Goal: Transaction & Acquisition: Download file/media

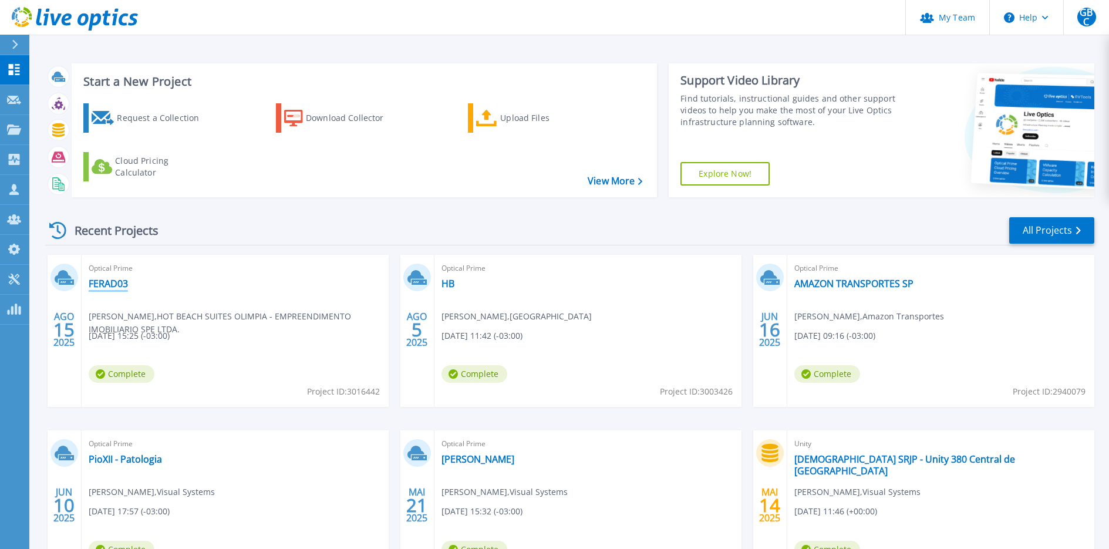
click at [120, 284] on link "FERAD03" at bounding box center [108, 284] width 39 height 12
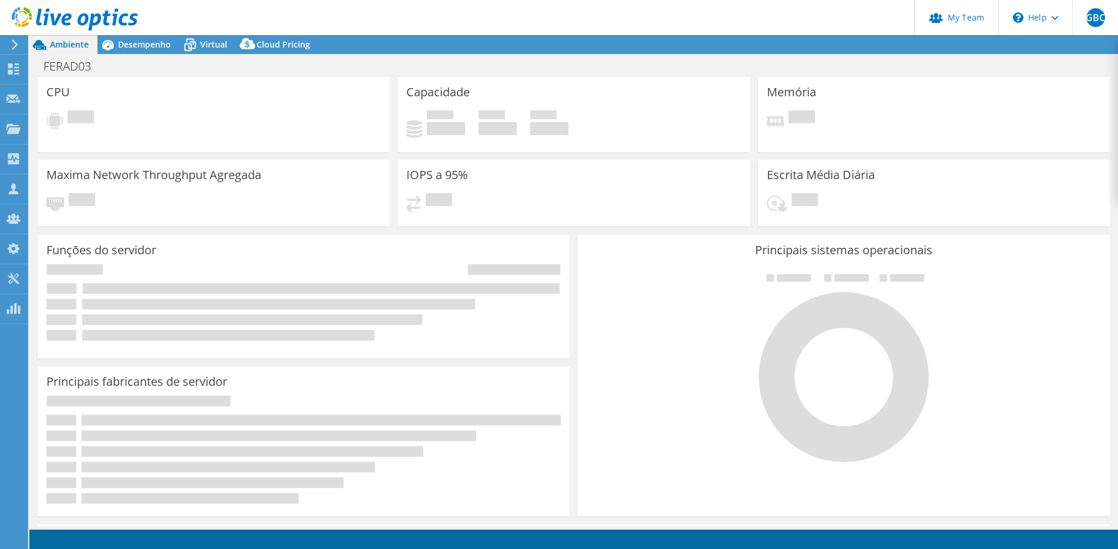
select select "USD"
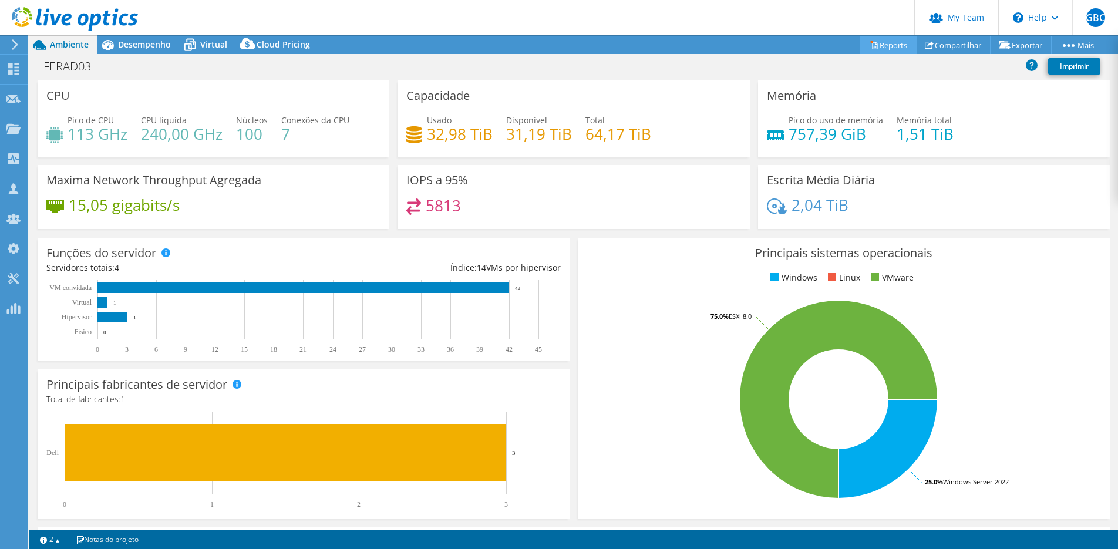
click at [887, 47] on link "Reports" at bounding box center [888, 45] width 56 height 18
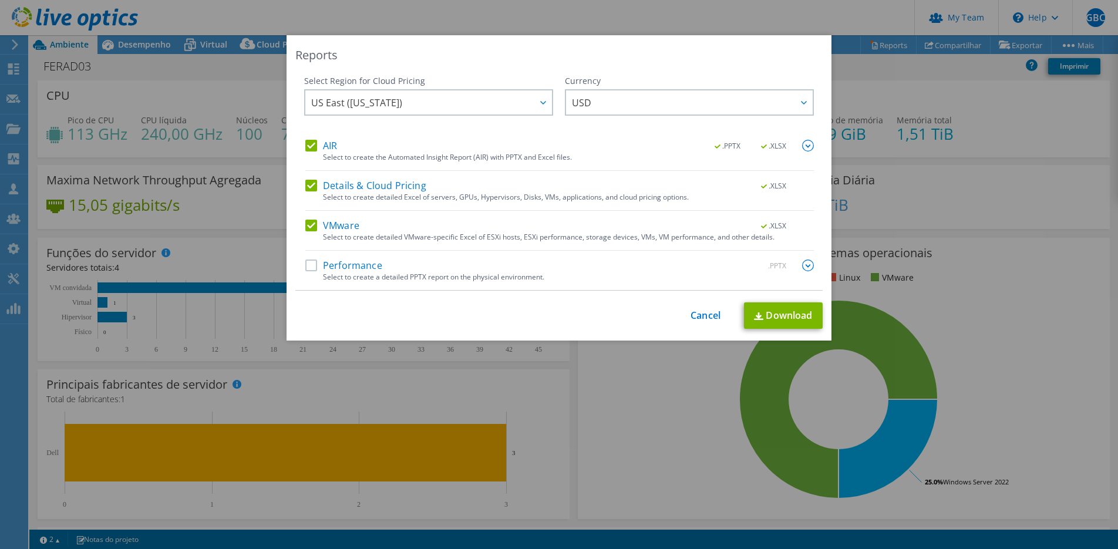
click at [355, 266] on label "Performance" at bounding box center [343, 265] width 77 height 12
click at [0, 0] on input "Performance" at bounding box center [0, 0] width 0 height 0
click at [802, 265] on img at bounding box center [808, 265] width 12 height 12
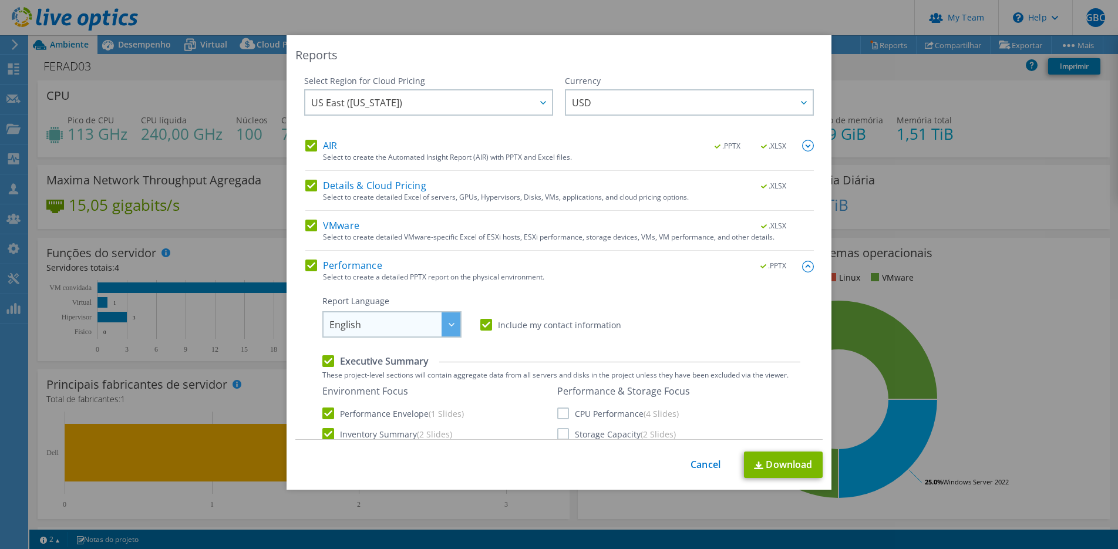
click at [422, 322] on span "English" at bounding box center [394, 324] width 131 height 24
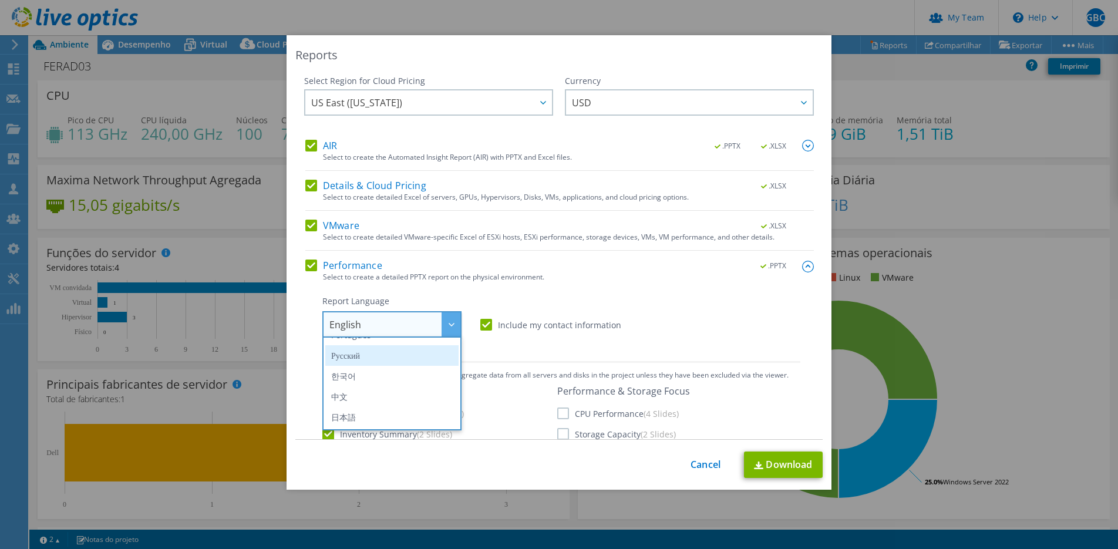
scroll to position [123, 0]
click at [390, 354] on li "Português" at bounding box center [391, 349] width 133 height 21
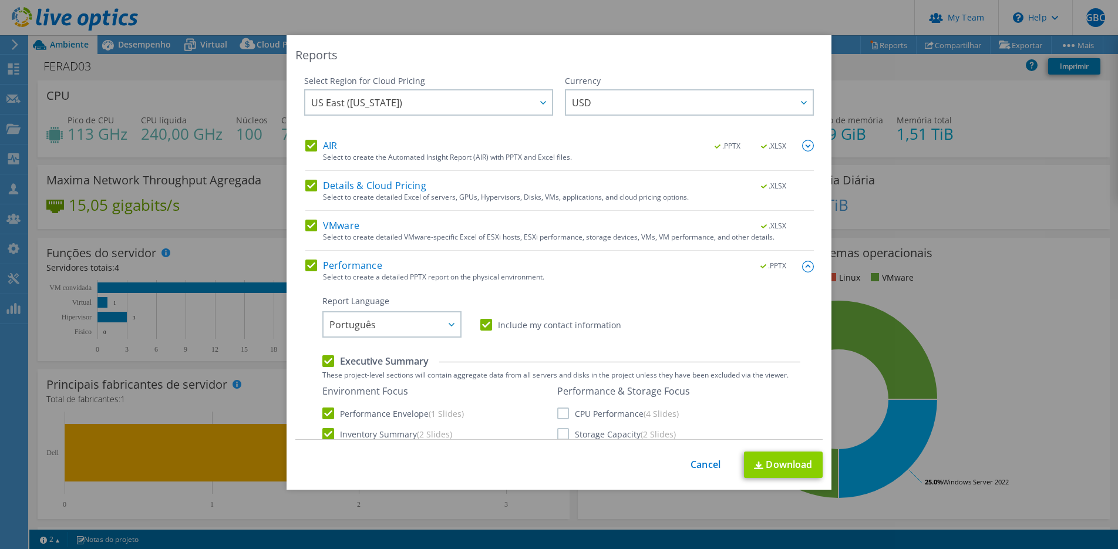
click at [761, 471] on link "Download" at bounding box center [783, 464] width 79 height 26
click at [691, 463] on link "Cancel" at bounding box center [705, 464] width 30 height 11
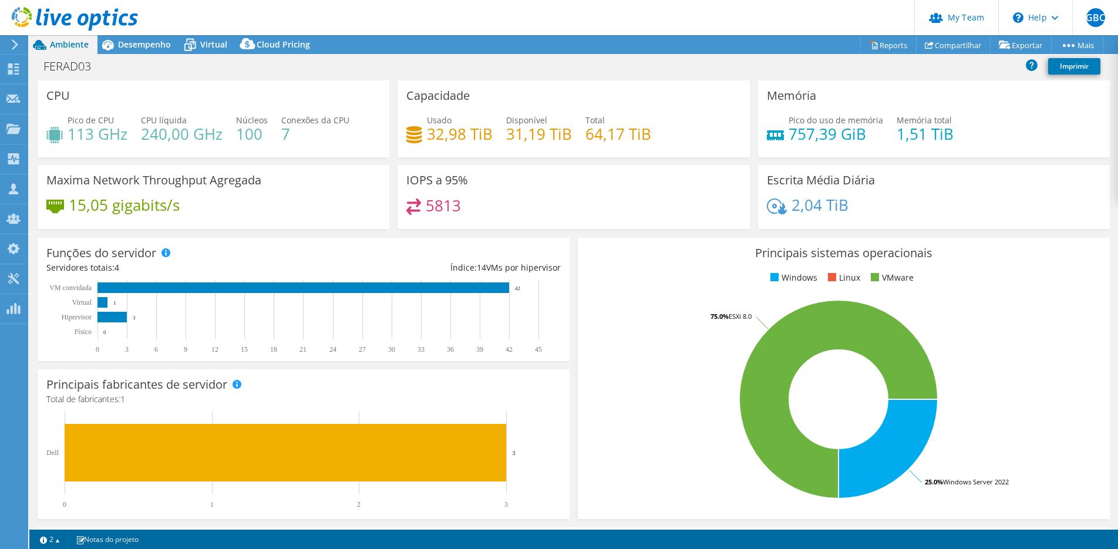
click at [121, 17] on use at bounding box center [75, 18] width 126 height 23
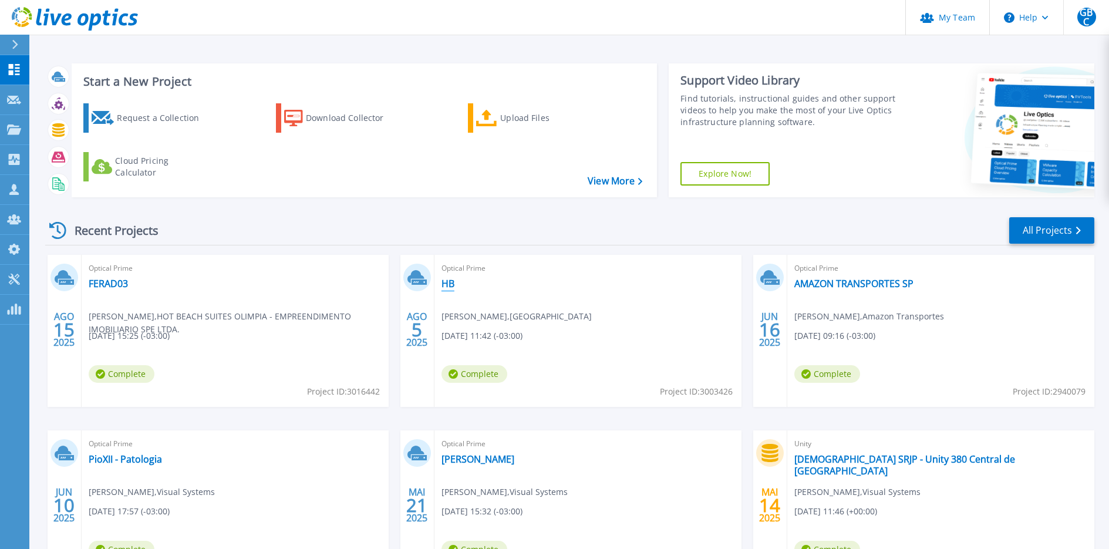
click at [450, 282] on link "HB" at bounding box center [447, 284] width 13 height 12
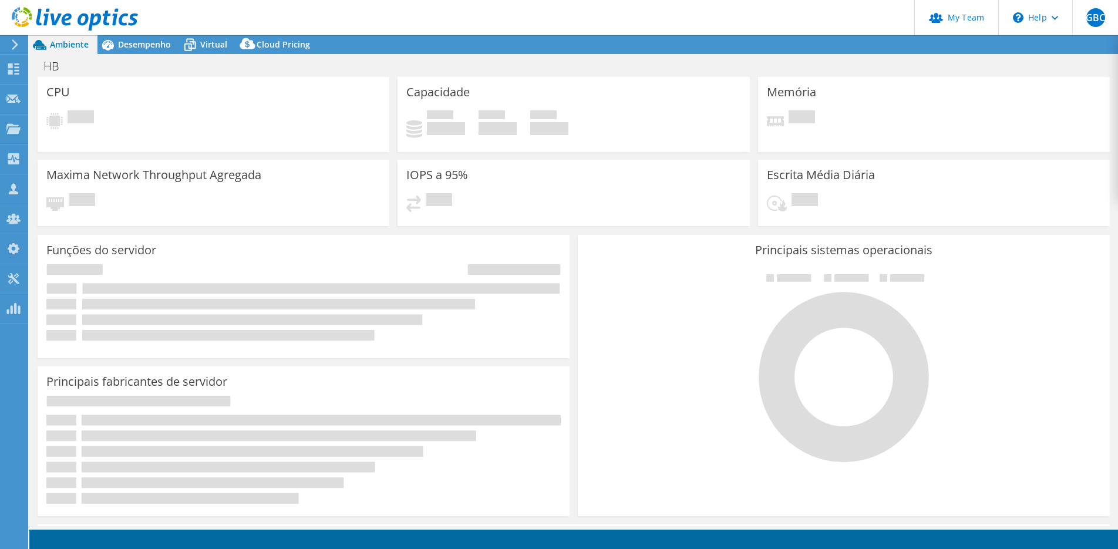
select select "USD"
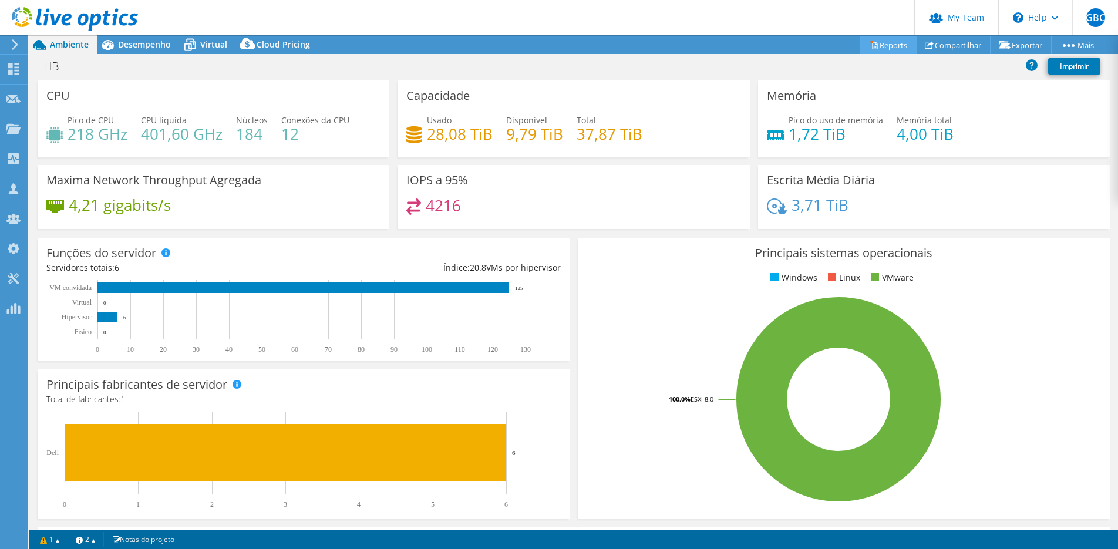
click at [889, 48] on link "Reports" at bounding box center [888, 45] width 56 height 18
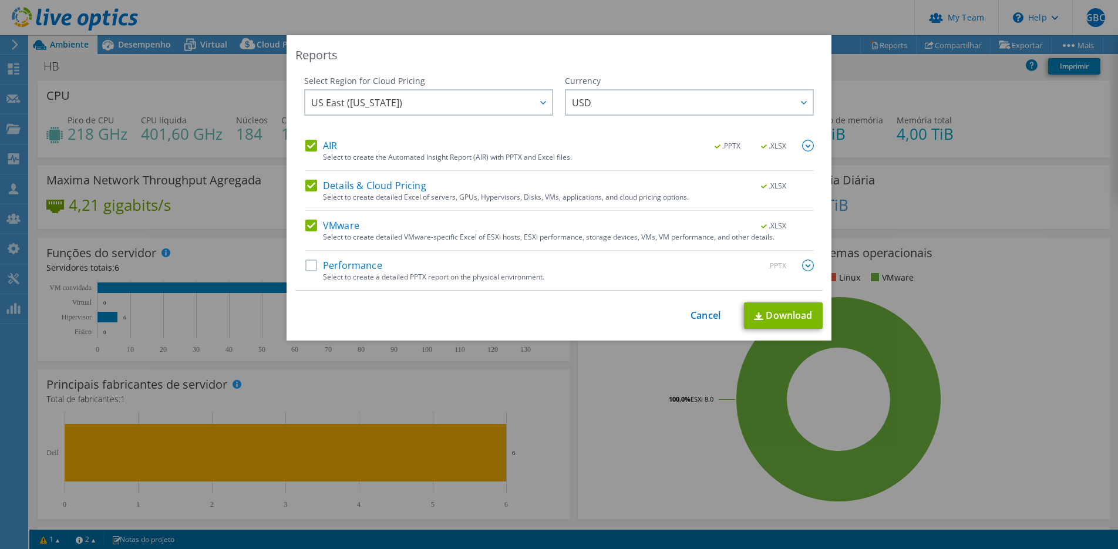
click at [784, 267] on span ".PPTX" at bounding box center [774, 266] width 45 height 8
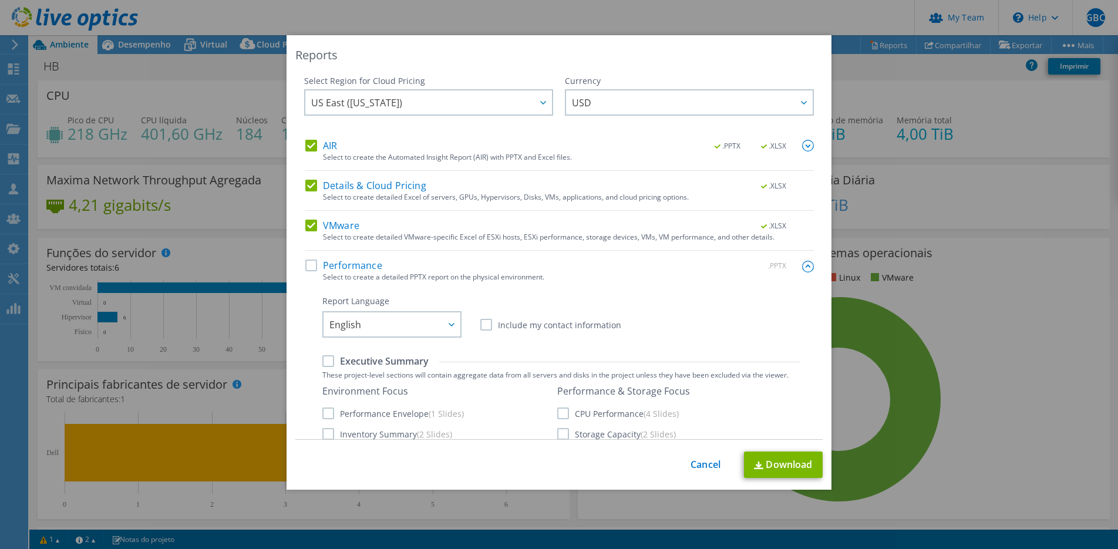
click at [349, 262] on label "Performance" at bounding box center [343, 265] width 77 height 12
click at [0, 0] on input "Performance" at bounding box center [0, 0] width 0 height 0
click at [365, 313] on span "English" at bounding box center [394, 324] width 131 height 24
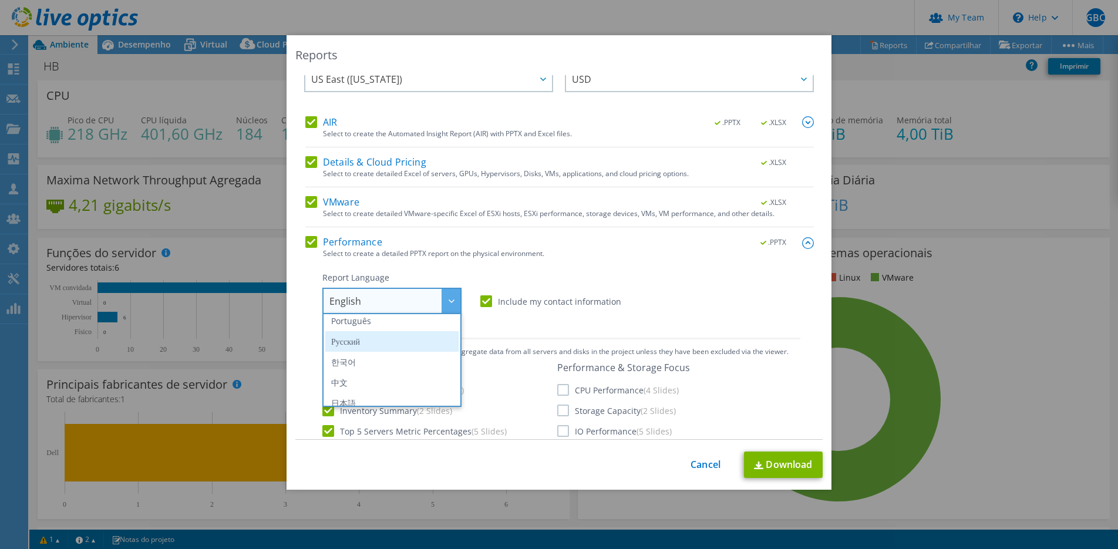
scroll to position [122, 0]
click at [366, 334] on li "Português" at bounding box center [391, 328] width 133 height 21
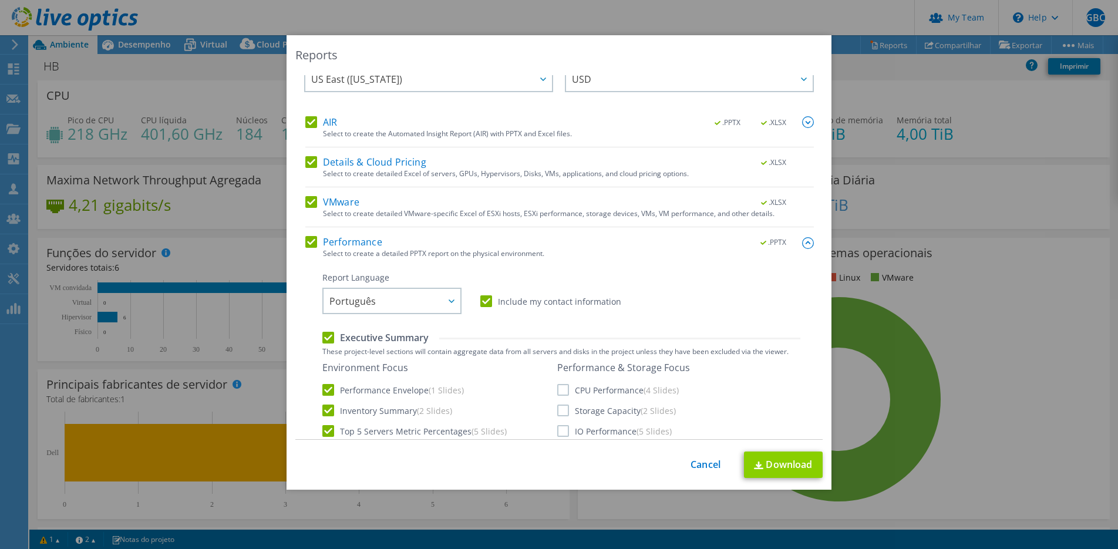
click at [771, 460] on link "Download" at bounding box center [783, 464] width 79 height 26
